Goal: Navigation & Orientation: Find specific page/section

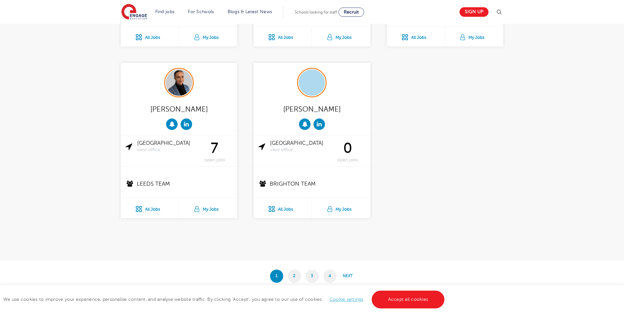
scroll to position [1249, 0]
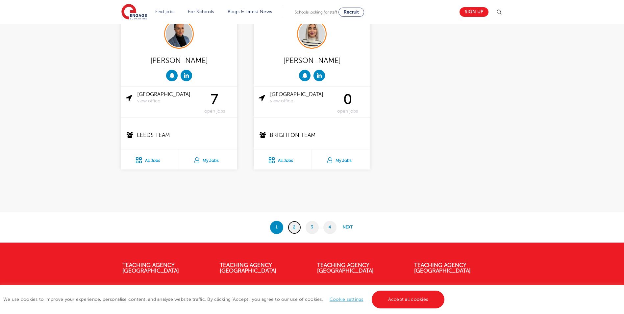
click at [296, 227] on link "2" at bounding box center [294, 227] width 13 height 13
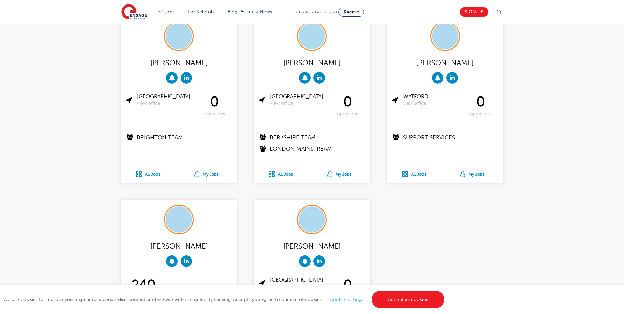
scroll to position [1085, 0]
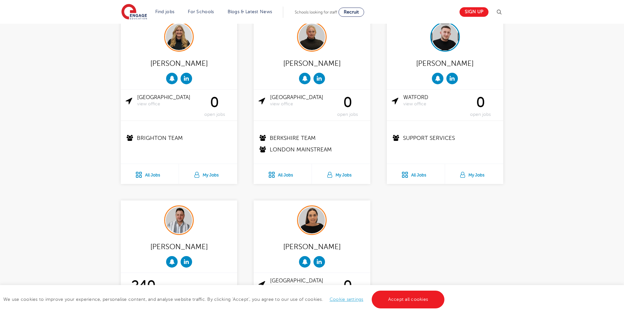
click at [454, 43] on img at bounding box center [445, 38] width 26 height 29
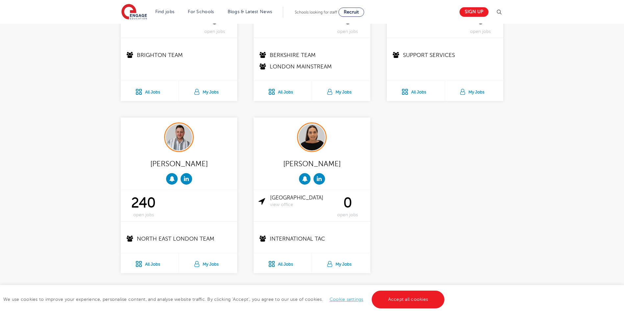
scroll to position [1217, 0]
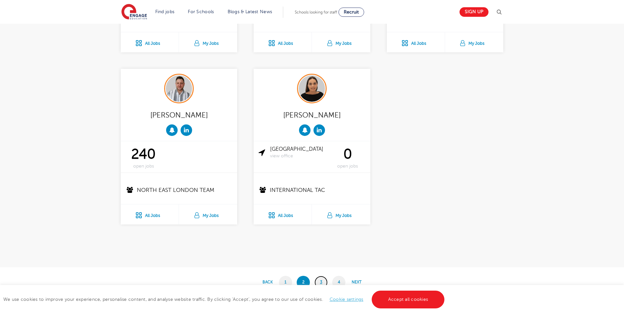
click at [319, 280] on link "3" at bounding box center [320, 282] width 13 height 13
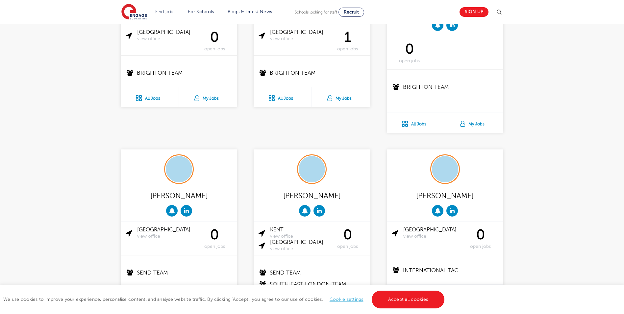
scroll to position [1217, 0]
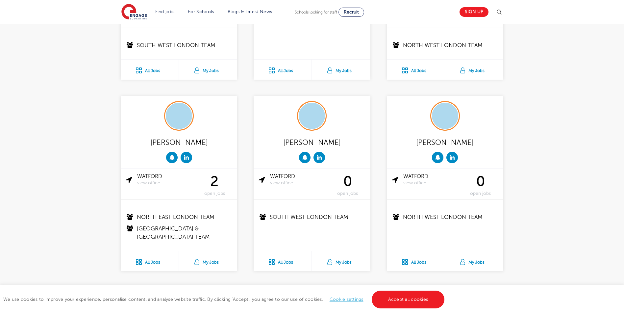
scroll to position [921, 0]
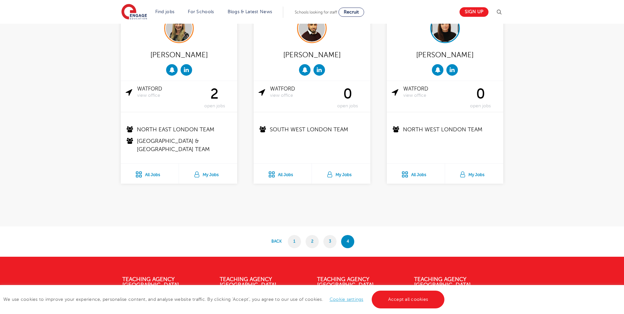
click at [448, 24] on img at bounding box center [445, 28] width 26 height 26
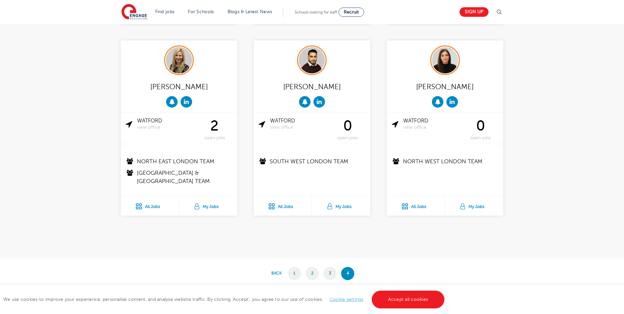
scroll to position [855, 0]
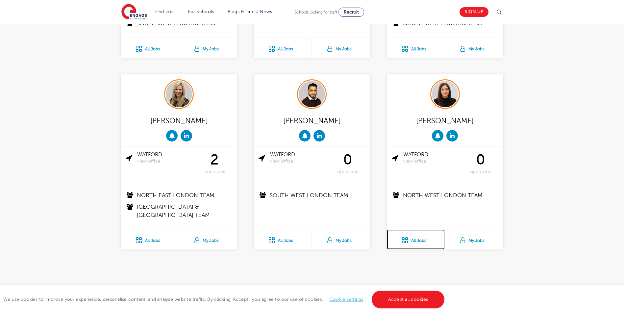
click at [409, 240] on link "All Jobs" at bounding box center [416, 239] width 58 height 20
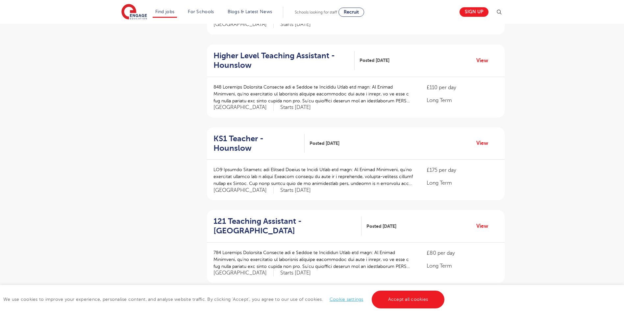
scroll to position [723, 0]
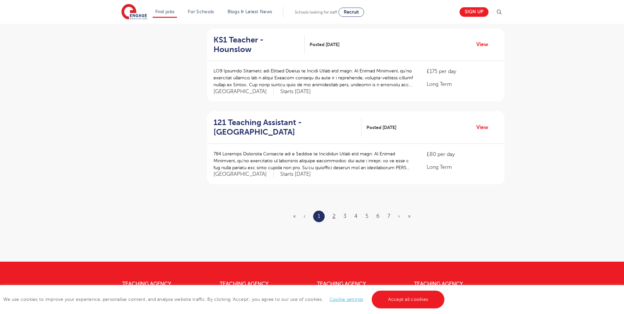
click at [334, 212] on li "2" at bounding box center [333, 216] width 3 height 9
click at [333, 213] on link "2" at bounding box center [333, 216] width 3 height 6
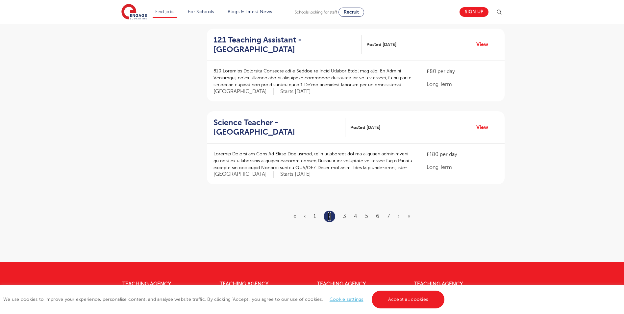
scroll to position [0, 0]
